Goal: Transaction & Acquisition: Purchase product/service

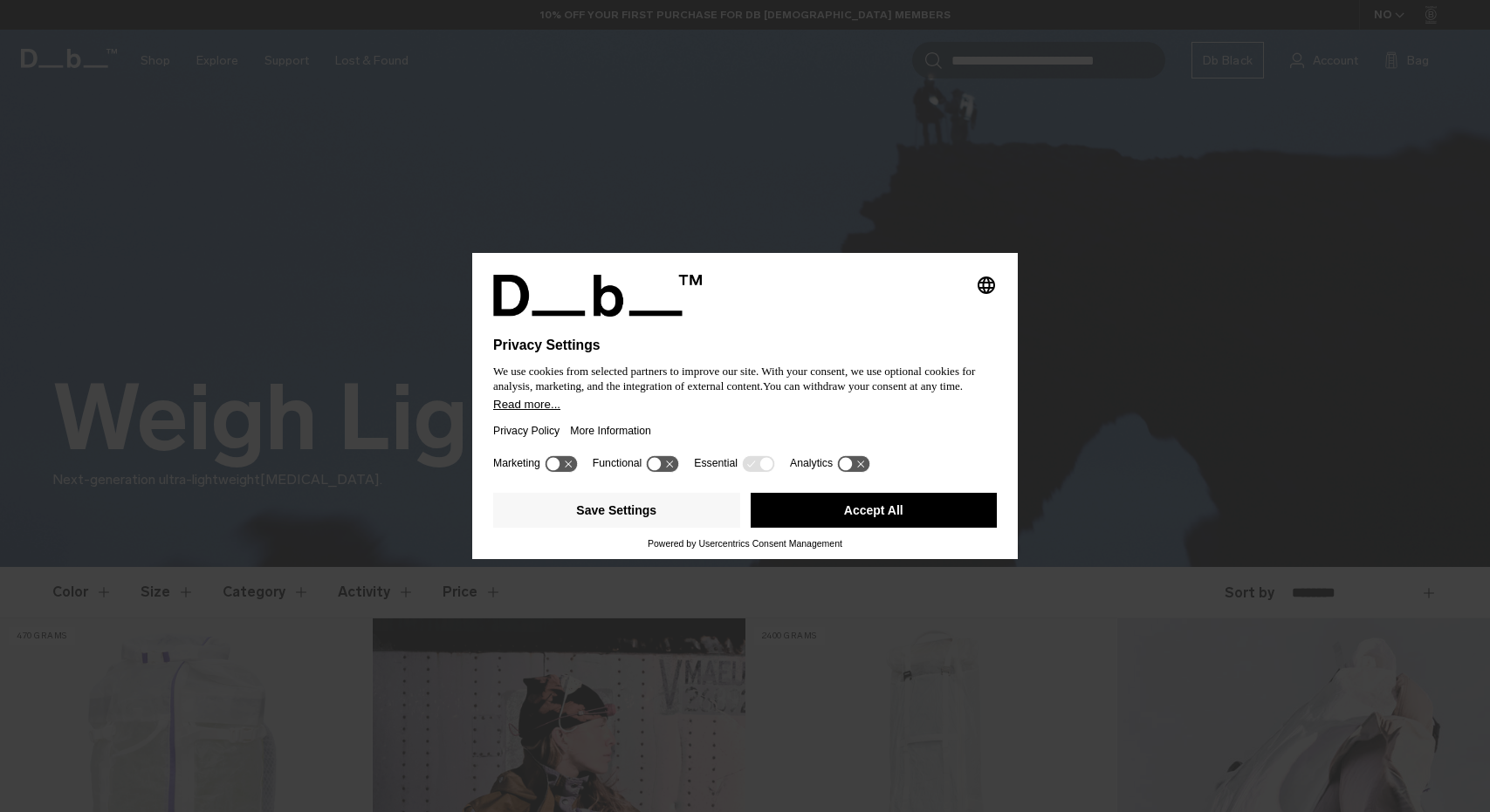
click at [865, 521] on button "Accept All" at bounding box center [874, 510] width 247 height 35
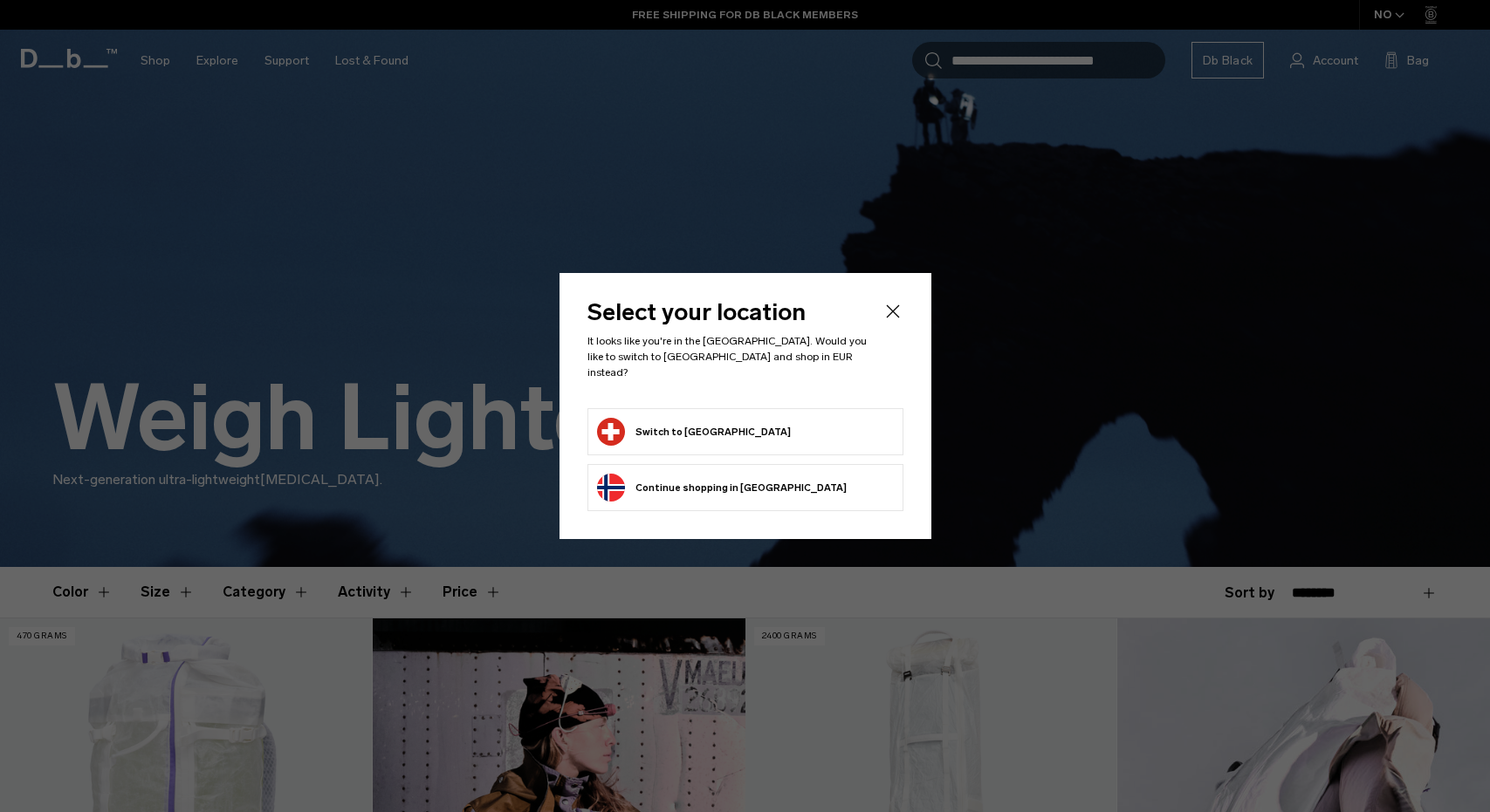
click at [719, 420] on button "Switch to Switzerland" at bounding box center [694, 431] width 193 height 28
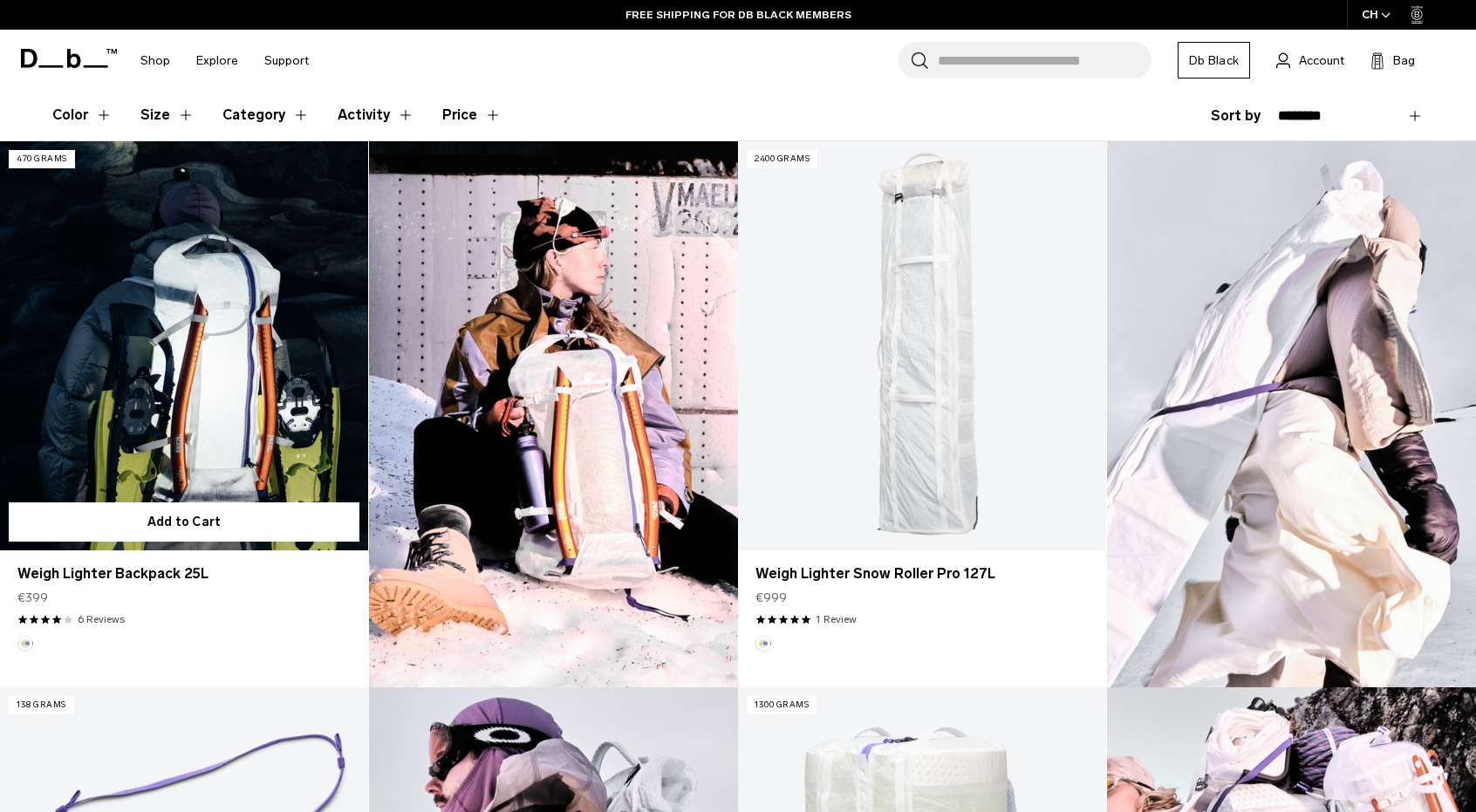
scroll to position [476, 0]
click at [231, 362] on link "Weigh Lighter Backpack 25L" at bounding box center [183, 347] width 368 height 409
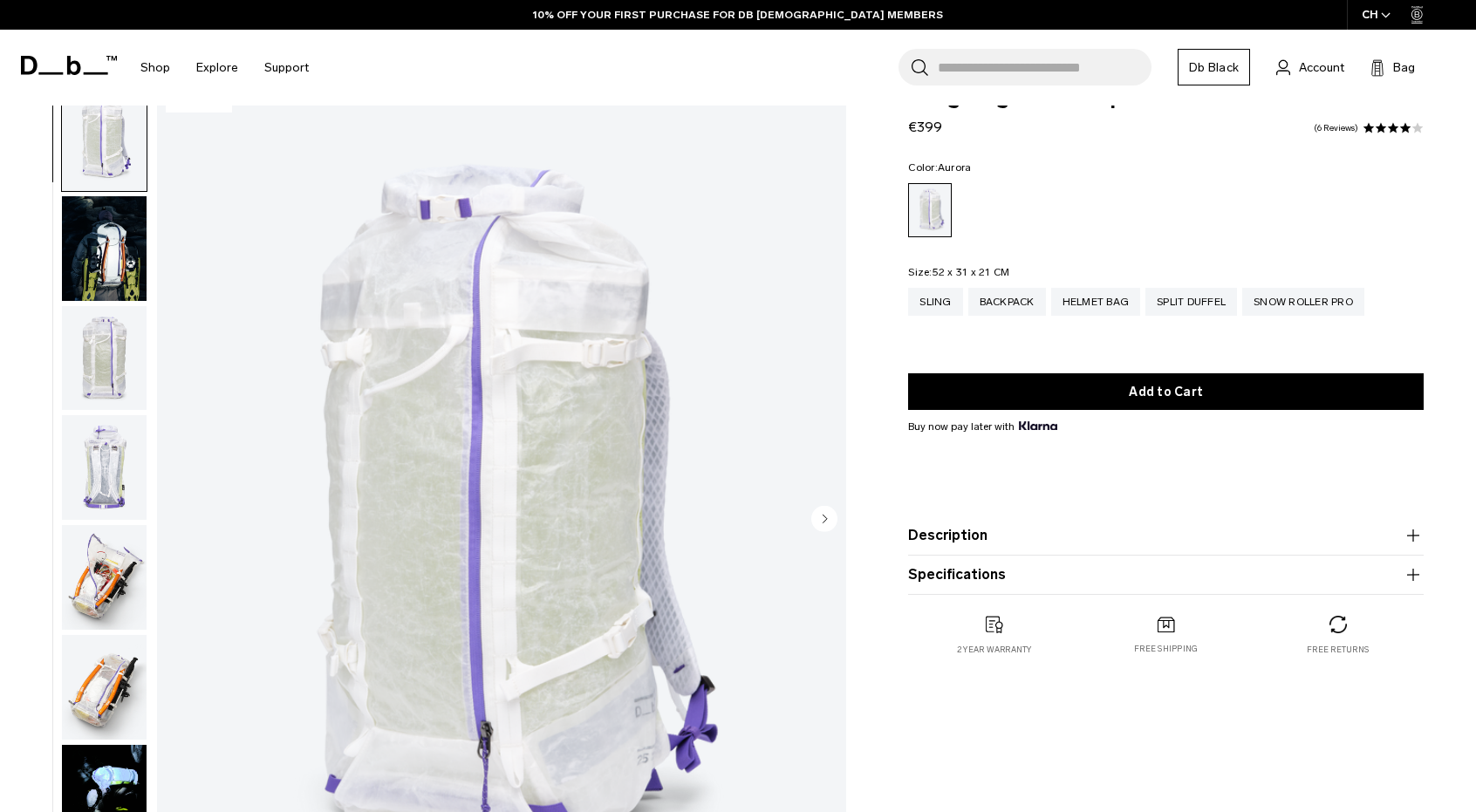
scroll to position [3, 0]
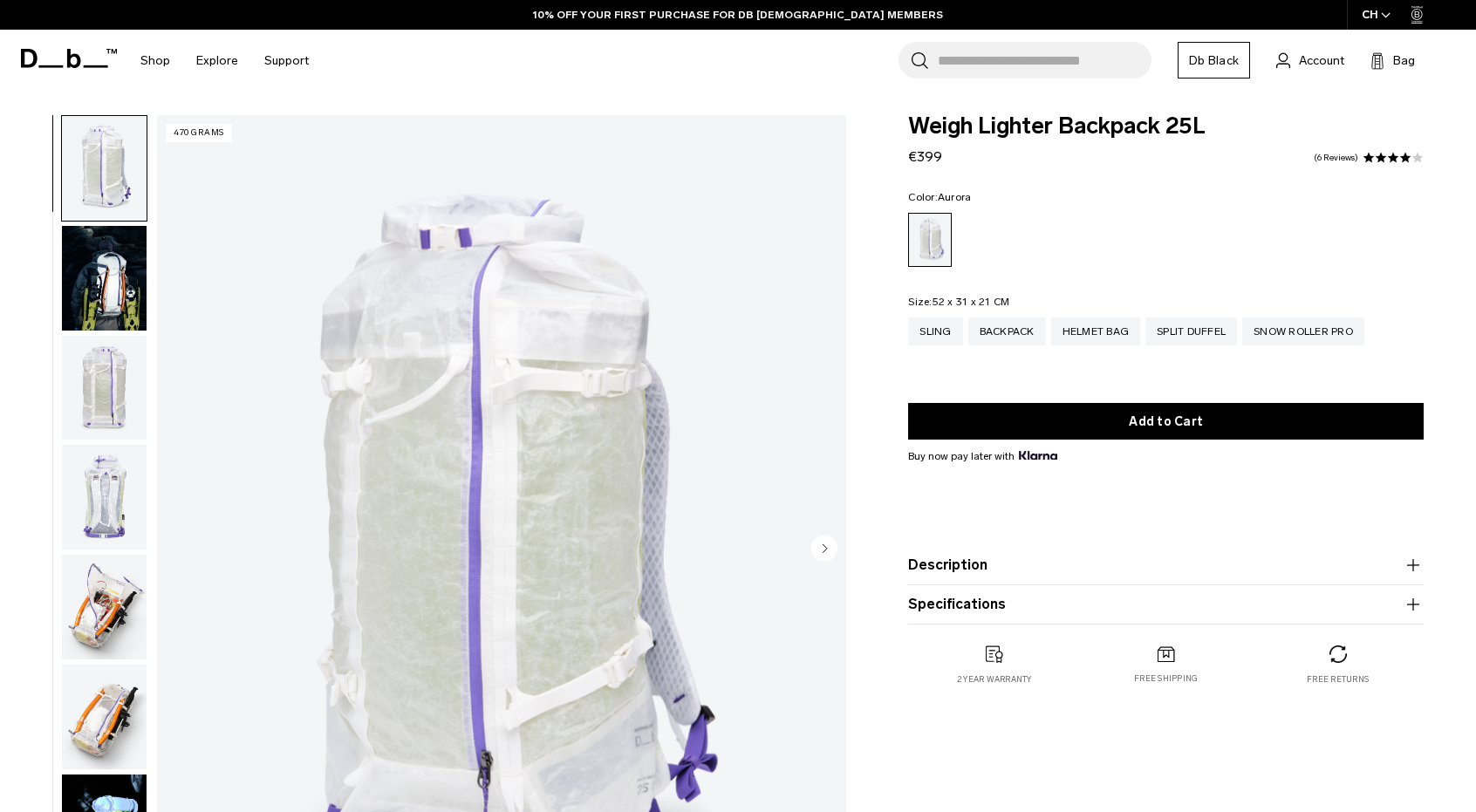
click at [110, 386] on img "button" at bounding box center [104, 388] width 85 height 105
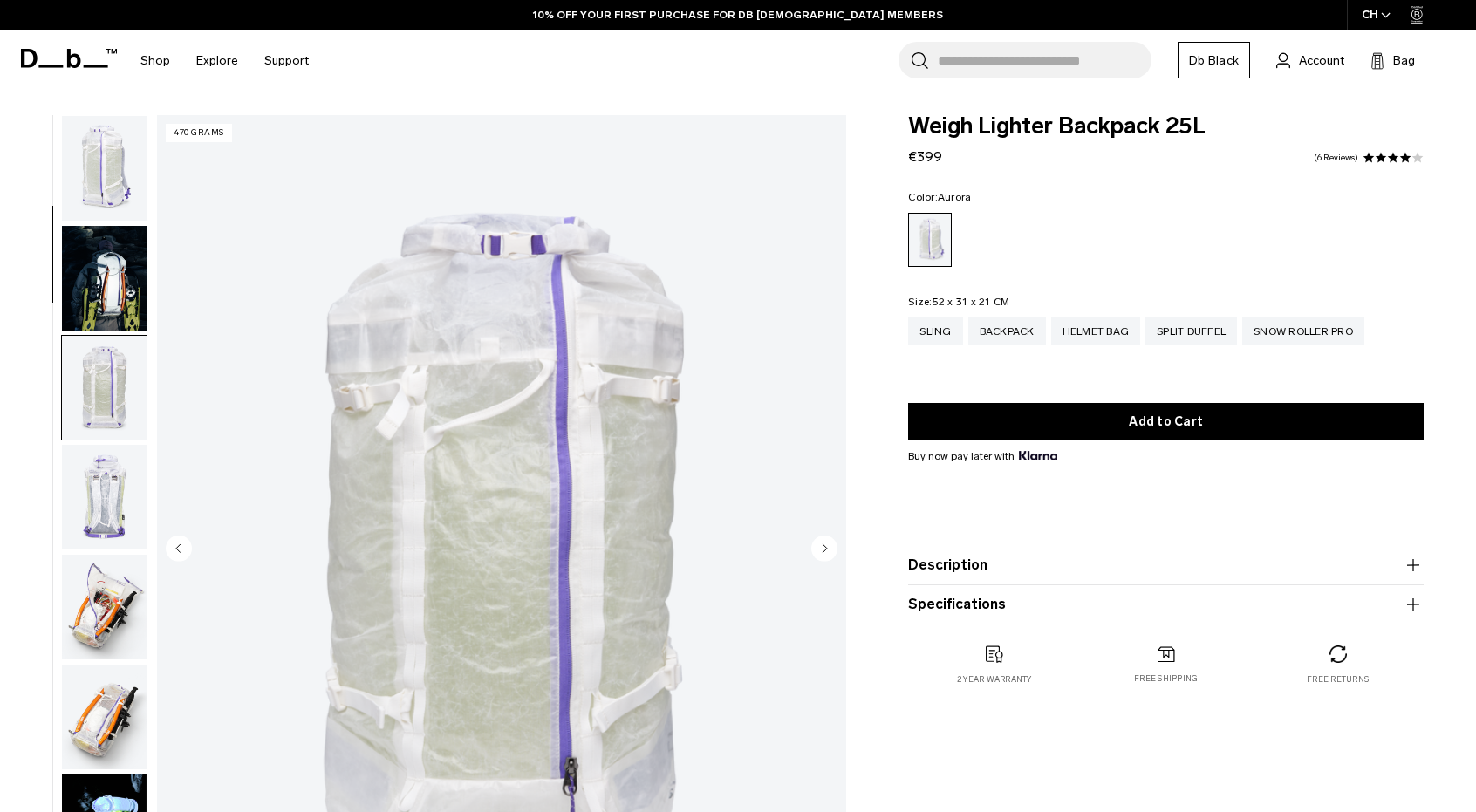
scroll to position [221, 0]
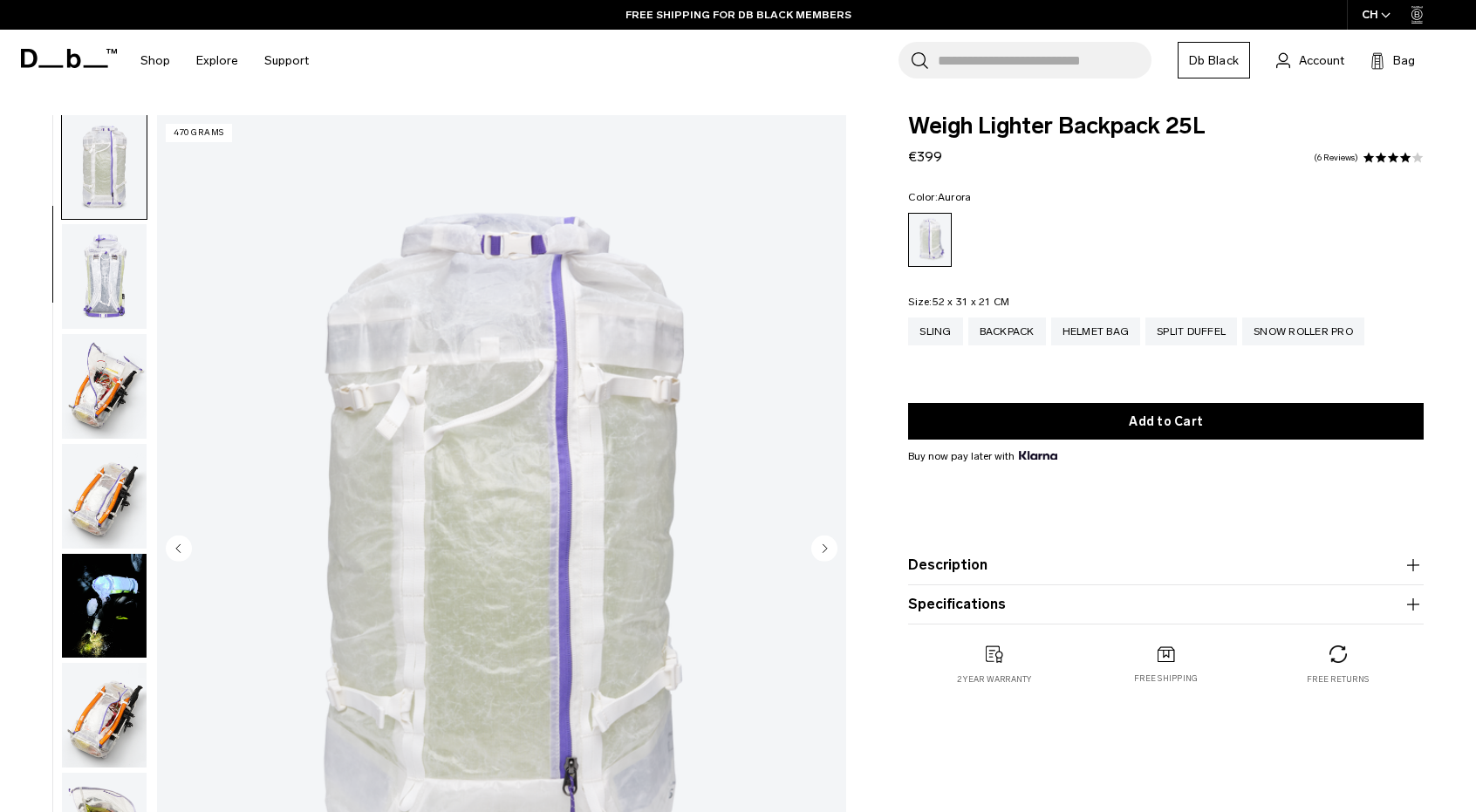
click at [171, 542] on circle "Previous slide" at bounding box center [178, 549] width 26 height 26
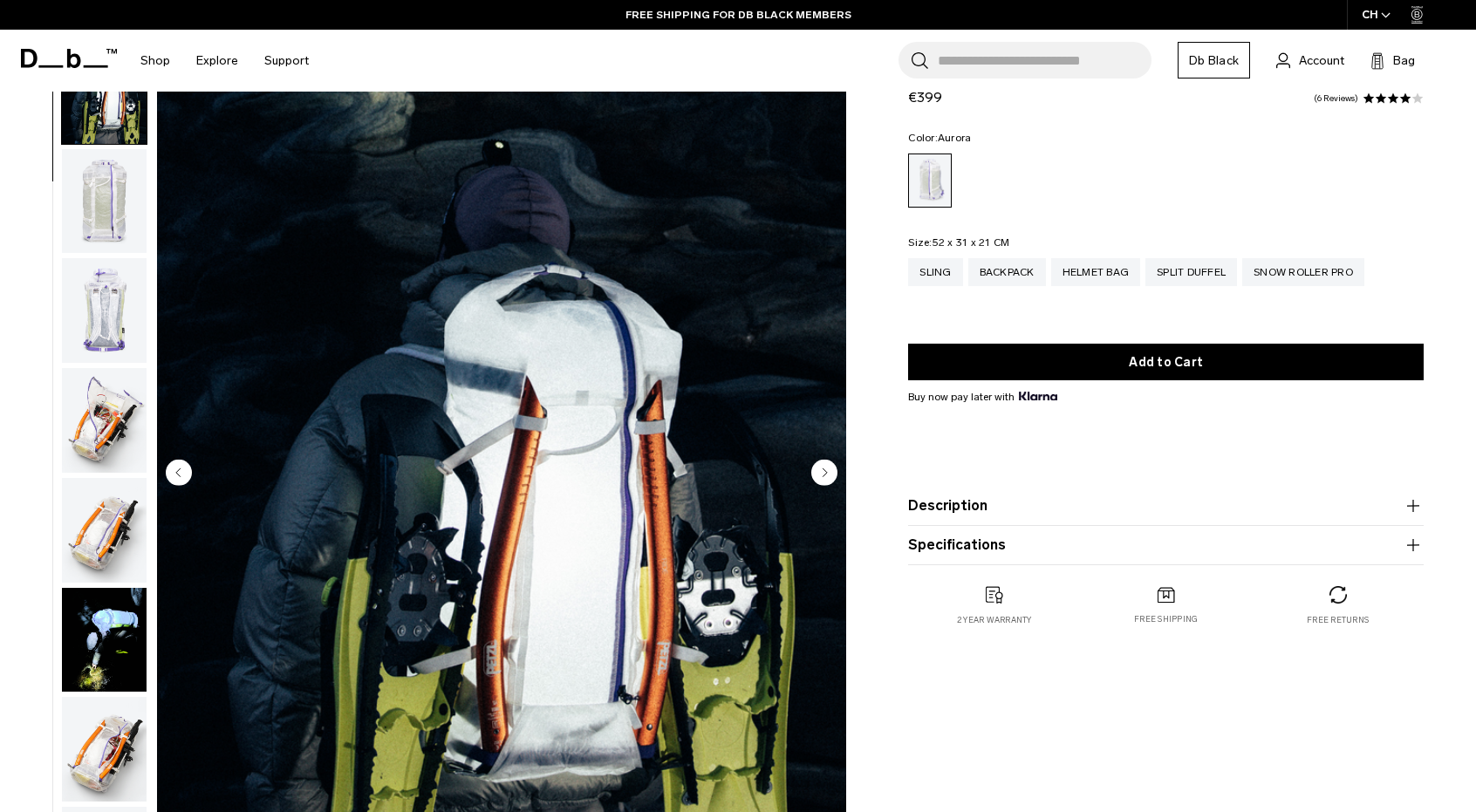
scroll to position [79, 0]
click at [821, 485] on circle "Next slide" at bounding box center [824, 472] width 26 height 26
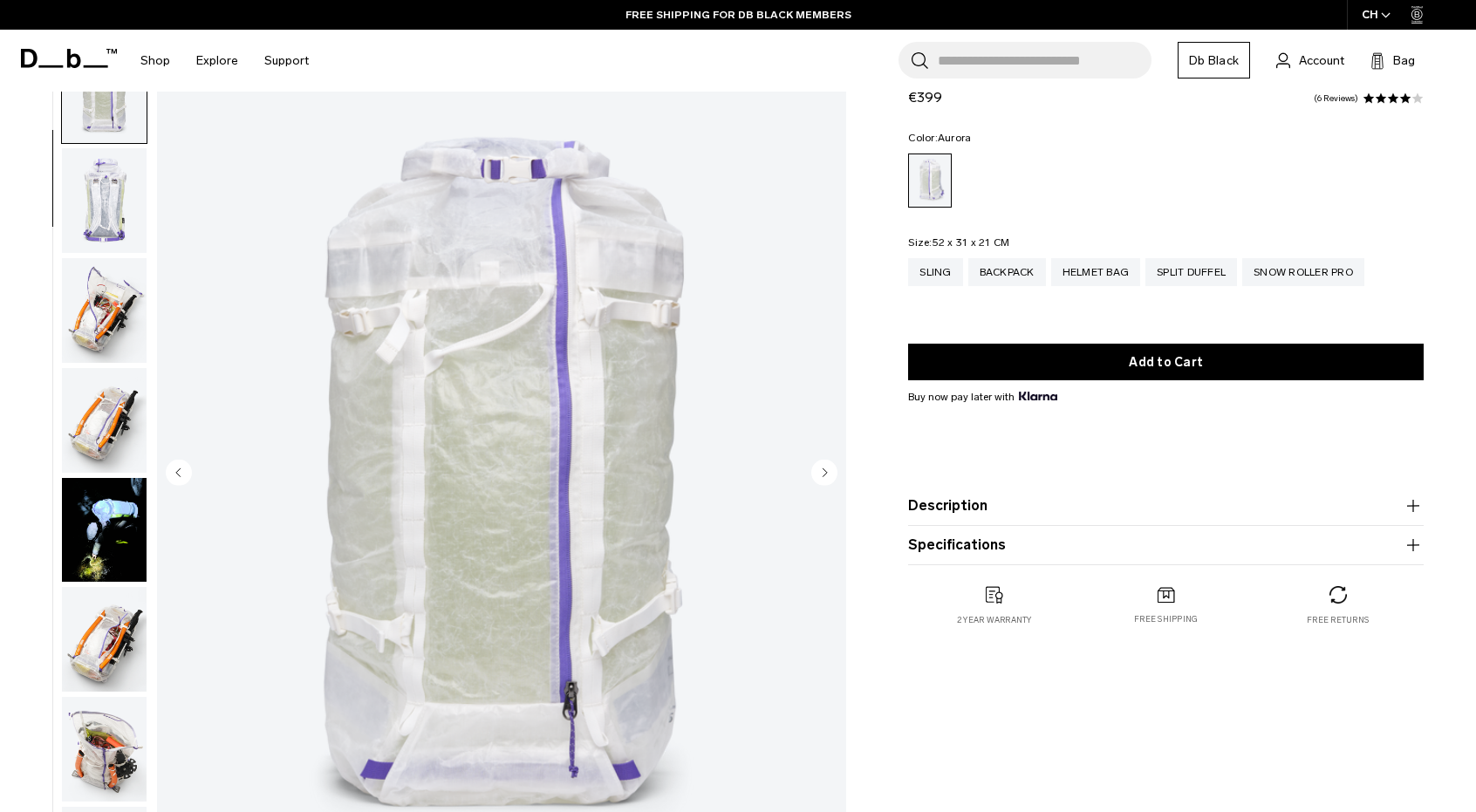
click at [824, 479] on circle "Next slide" at bounding box center [824, 472] width 26 height 26
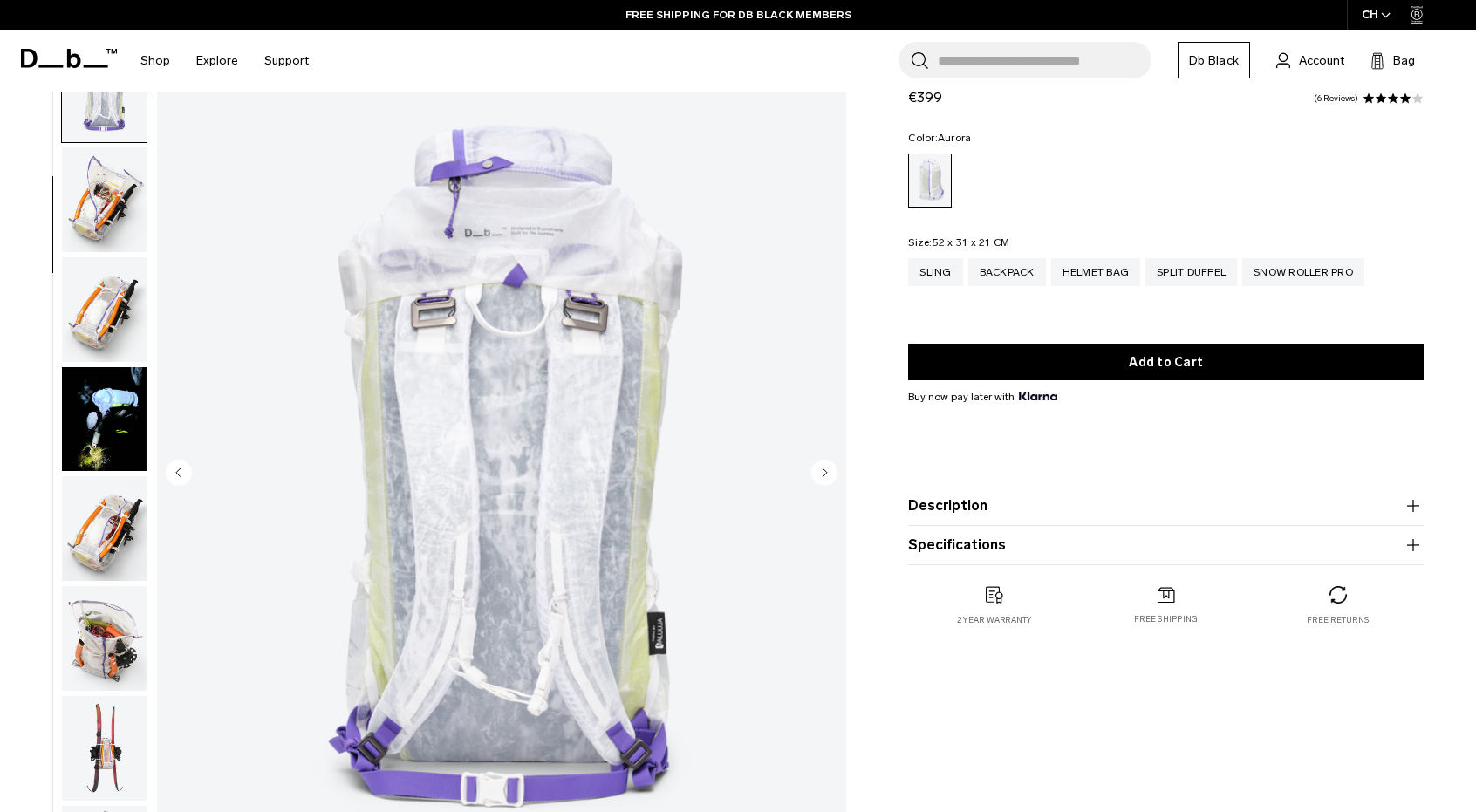
click at [824, 479] on circle "Next slide" at bounding box center [824, 472] width 26 height 26
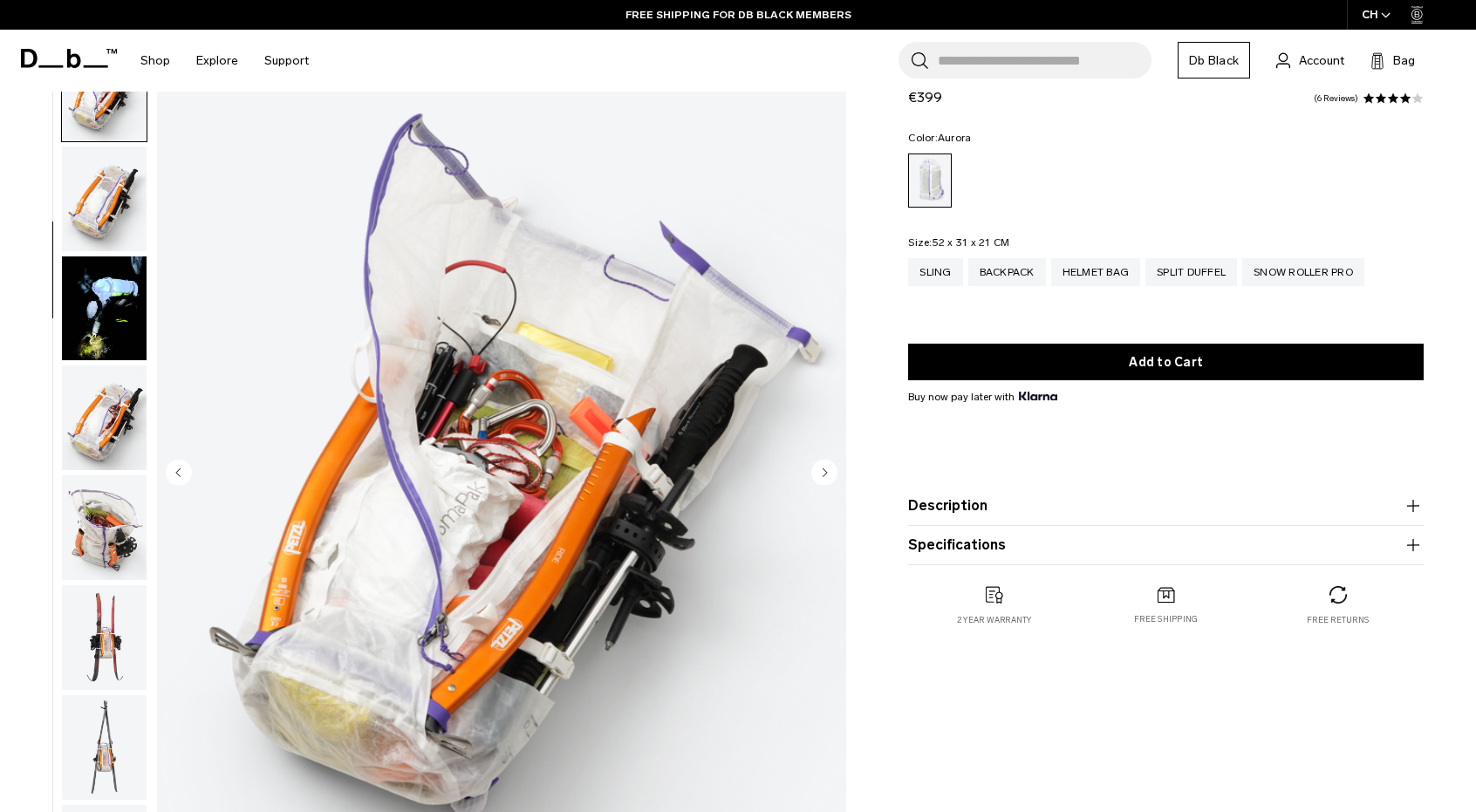
click at [824, 479] on circle "Next slide" at bounding box center [824, 472] width 26 height 26
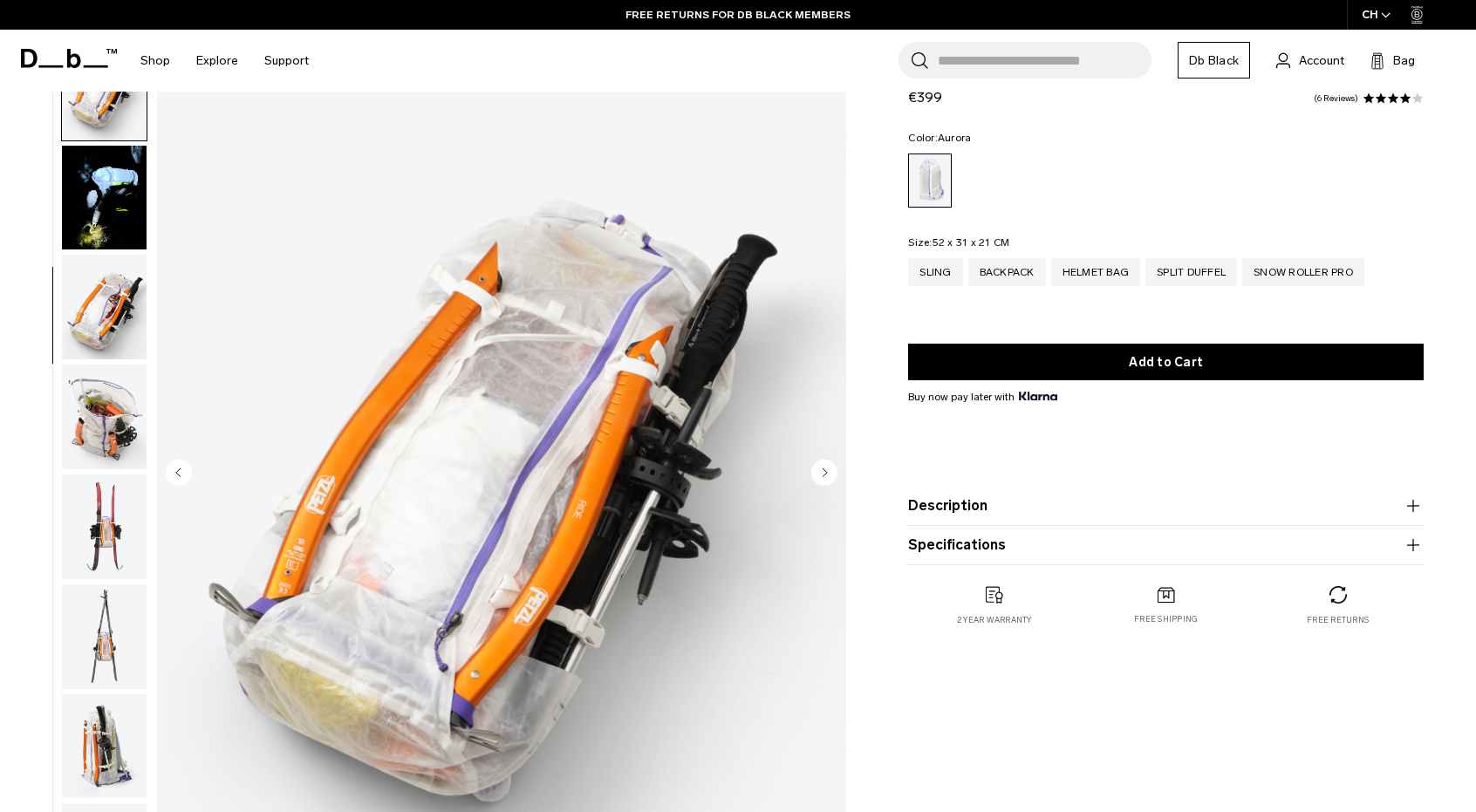
click at [824, 479] on circle "Next slide" at bounding box center [824, 472] width 26 height 26
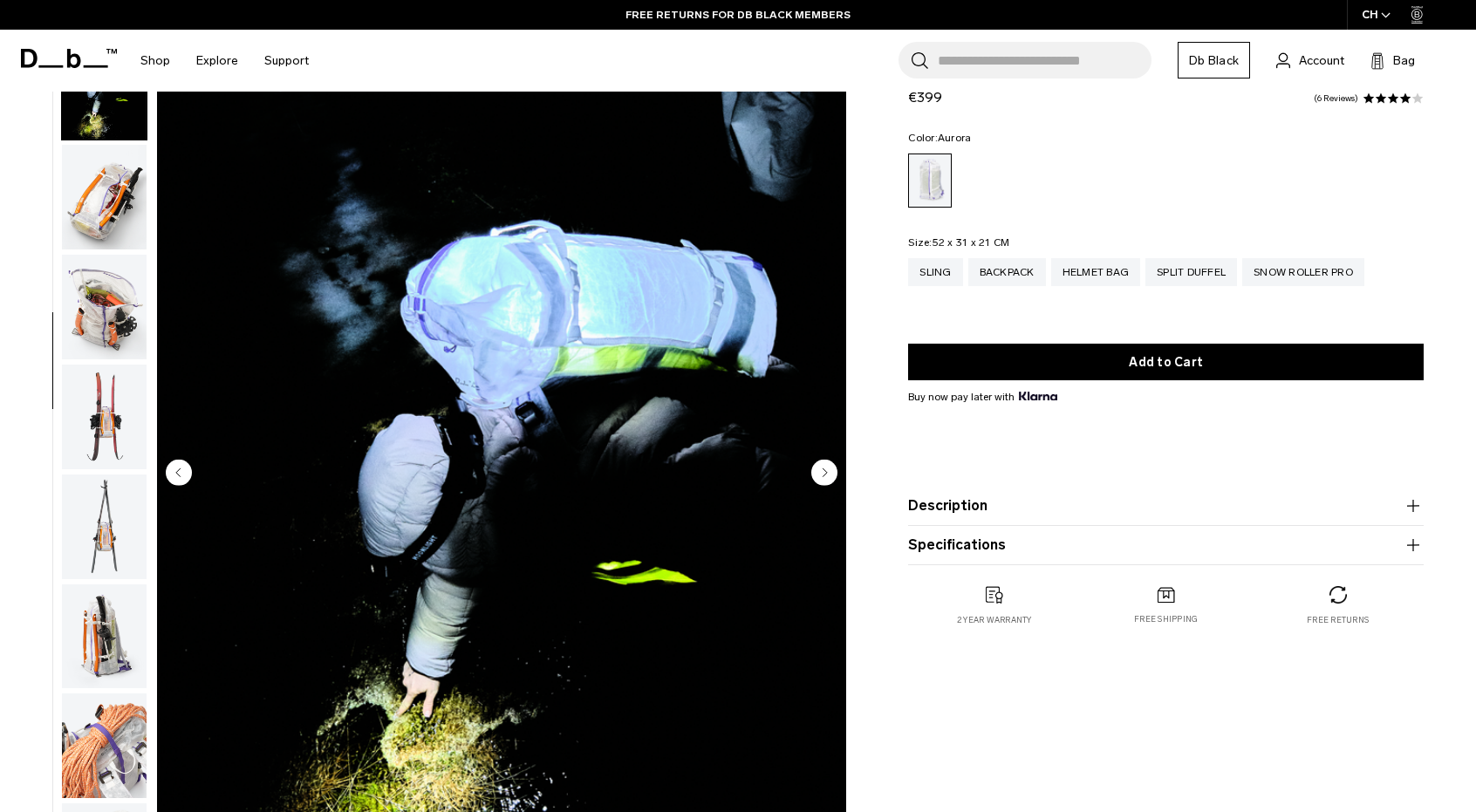
click at [824, 479] on circle "Next slide" at bounding box center [824, 472] width 26 height 26
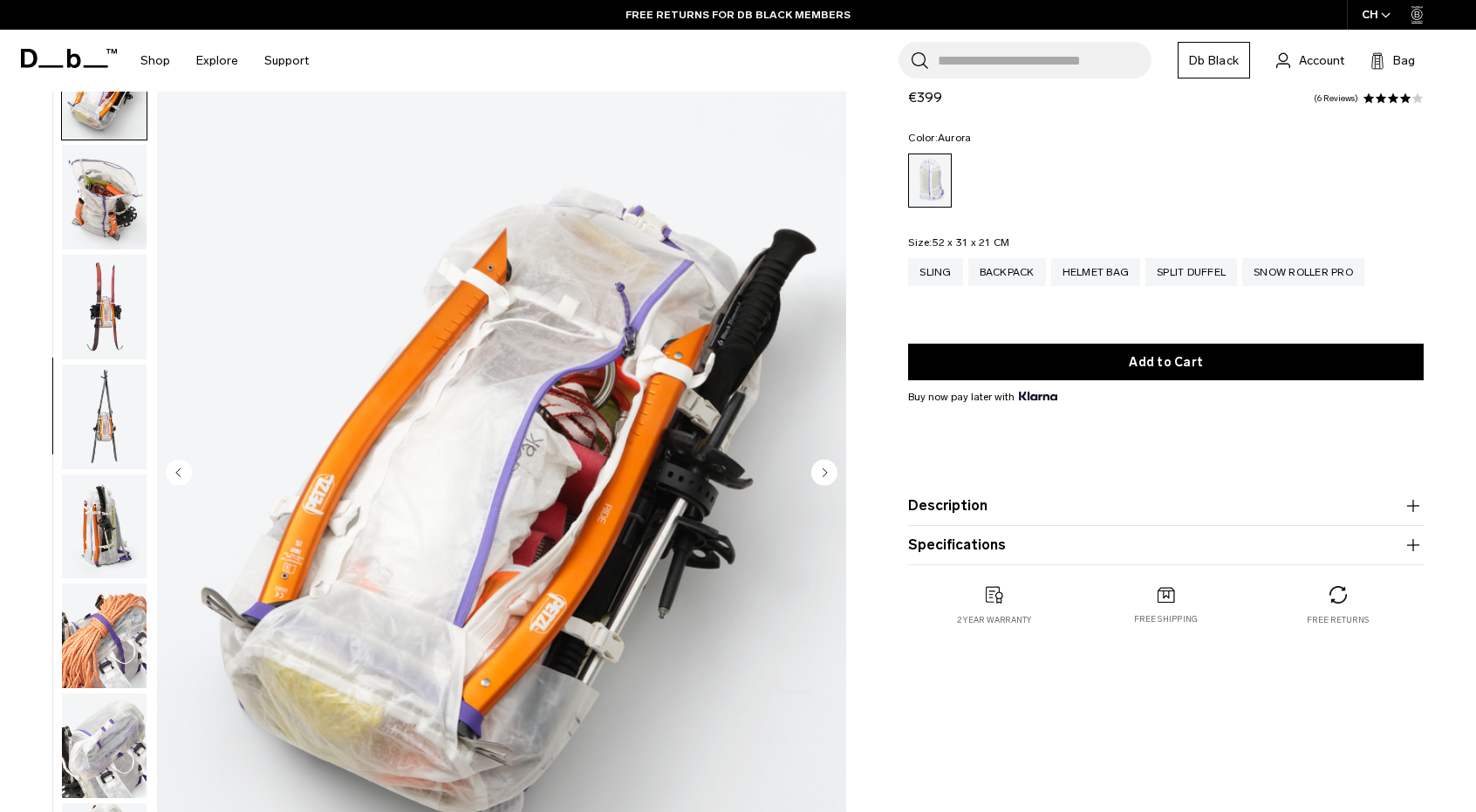
scroll to position [774, 0]
